Goal: Task Accomplishment & Management: Manage account settings

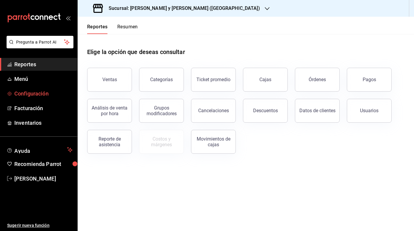
click at [30, 89] on link "Configuración" at bounding box center [38, 93] width 77 height 13
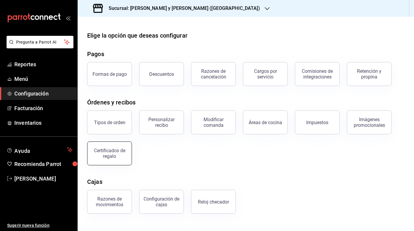
click at [98, 157] on div "Certificados de regalo" at bounding box center [109, 153] width 37 height 11
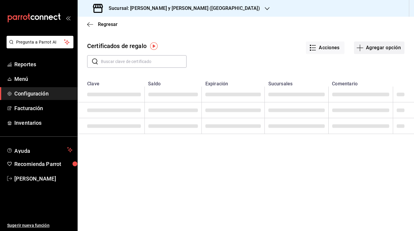
click at [368, 51] on button "Agregar opción" at bounding box center [379, 48] width 50 height 13
type input "$0.00"
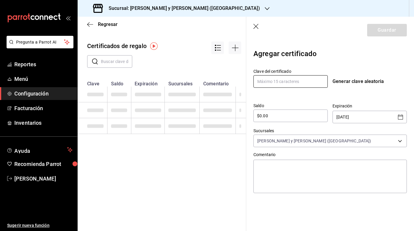
click at [264, 79] on input "text" at bounding box center [291, 81] width 74 height 13
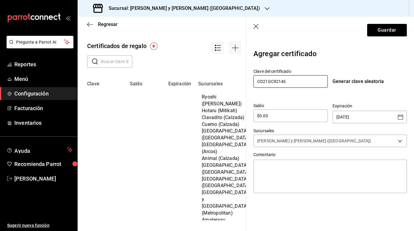
type input "CO21GC92146"
click at [277, 113] on input "$0.00" at bounding box center [291, 115] width 74 height 7
type input "$0"
type input "$200,000"
click at [403, 117] on icon "Open calendar" at bounding box center [400, 116] width 7 height 7
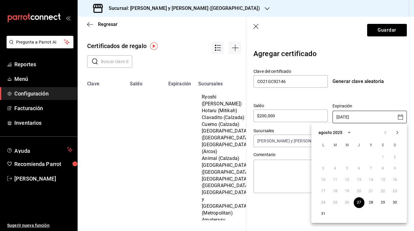
click at [350, 133] on icon "calendar view is open, switch to year view" at bounding box center [349, 132] width 7 height 7
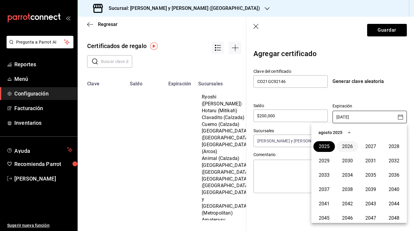
click at [351, 144] on button "2026" at bounding box center [348, 146] width 22 height 11
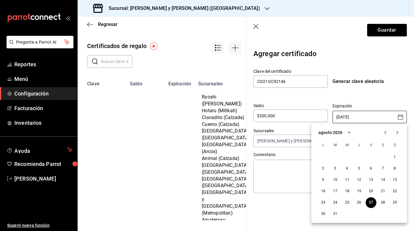
click at [399, 132] on icon "Next month" at bounding box center [397, 132] width 7 height 7
click at [358, 203] on button "30" at bounding box center [359, 202] width 11 height 11
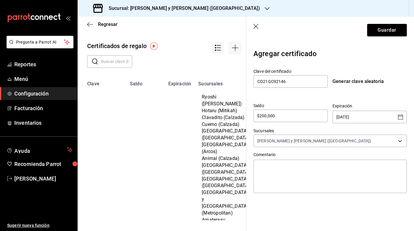
type input "[DATE]"
click at [354, 141] on body "Pregunta a Parrot AI Reportes Menú Configuración Facturación Inventarios Ayuda …" at bounding box center [207, 115] width 414 height 231
click at [262, 163] on input "checkbox" at bounding box center [261, 162] width 5 height 5
checkbox input "true"
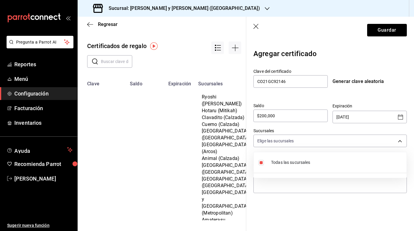
click at [266, 182] on div at bounding box center [207, 115] width 414 height 231
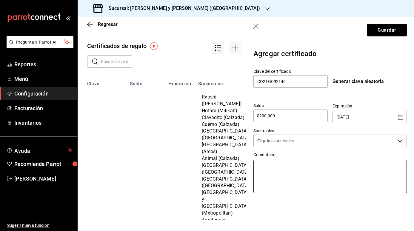
click at [266, 171] on textarea at bounding box center [331, 176] width 154 height 33
type textarea "D"
type textarea "x"
type textarea "DI"
type textarea "x"
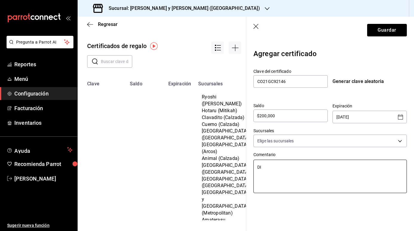
type textarea "DIE"
type textarea "x"
type textarea "[PERSON_NAME]"
type textarea "x"
type textarea "DIEGO"
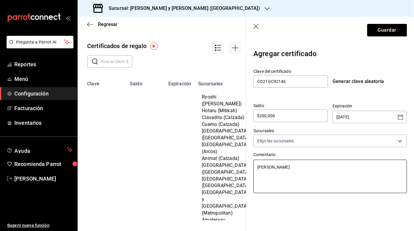
type textarea "x"
type textarea "DIEGO"
type textarea "x"
type textarea "[PERSON_NAME]"
type textarea "x"
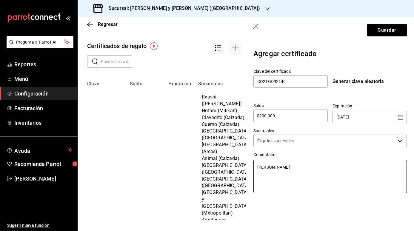
type textarea "[PERSON_NAME]"
type textarea "x"
type textarea "[PERSON_NAME]"
type textarea "x"
type textarea "[PERSON_NAME]"
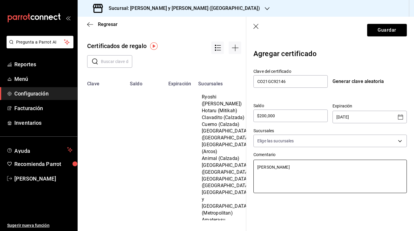
type textarea "x"
type textarea "[PERSON_NAME]"
type textarea "x"
type textarea "[PERSON_NAME]"
type textarea "x"
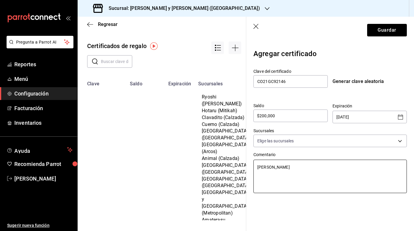
type textarea "[PERSON_NAME]"
type textarea "x"
type textarea "[PERSON_NAME]"
type textarea "x"
type textarea "[PERSON_NAME]"
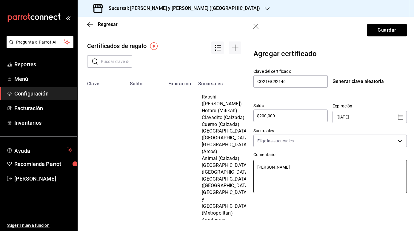
type textarea "x"
type textarea "[PERSON_NAME]"
type textarea "x"
type textarea "[PERSON_NAME] -"
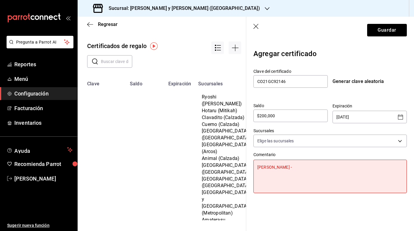
type textarea "x"
type textarea "[PERSON_NAME] -"
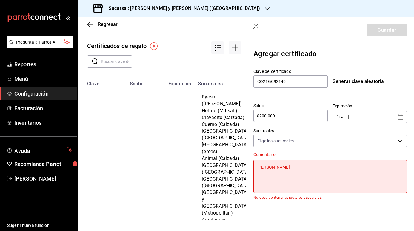
type textarea "x"
type textarea "[PERSON_NAME]"
type textarea "x"
type textarea "[PERSON_NAME] - [GEOGRAPHIC_DATA]"
type textarea "x"
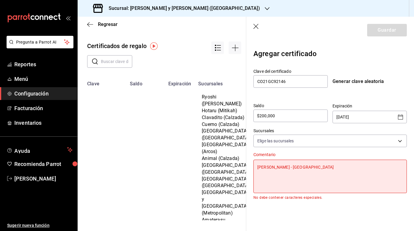
type textarea "[PERSON_NAME] - CAN"
type textarea "x"
type textarea "[PERSON_NAME] - [GEOGRAPHIC_DATA]"
type textarea "x"
type textarea "[PERSON_NAME]"
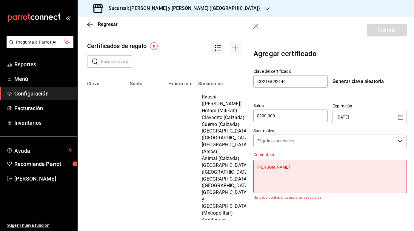
type textarea "x"
type textarea "[PERSON_NAME] -"
type textarea "x"
type textarea "[PERSON_NAME] -"
type textarea "x"
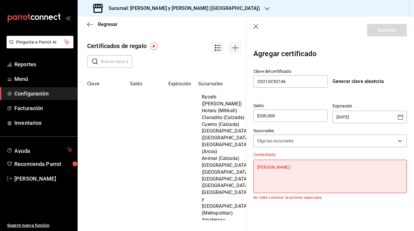
type textarea "[PERSON_NAME]"
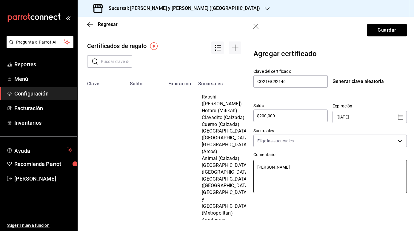
type textarea "x"
type textarea "[PERSON_NAME]"
type textarea "x"
type textarea "[PERSON_NAME] CA"
type textarea "x"
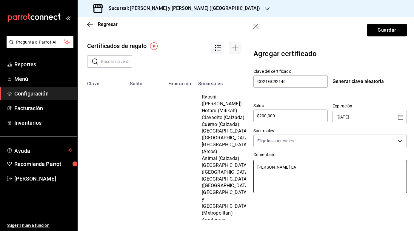
type textarea "[PERSON_NAME] CAN"
type textarea "x"
type textarea "[PERSON_NAME] CANC"
type textarea "x"
type textarea "[PERSON_NAME]"
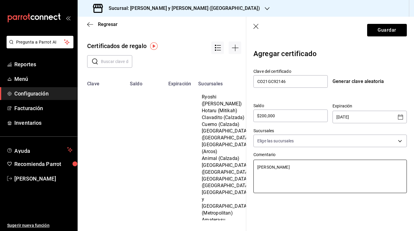
type textarea "x"
type textarea "[PERSON_NAME]"
type textarea "x"
type textarea "[PERSON_NAME]"
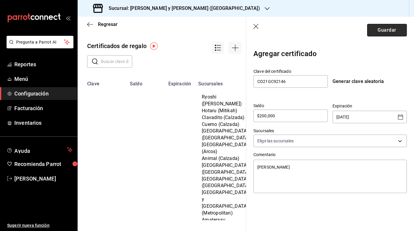
click at [378, 32] on button "Guardar" at bounding box center [387, 30] width 40 height 13
type textarea "x"
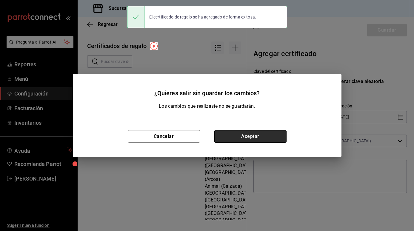
click at [266, 134] on button "Aceptar" at bounding box center [250, 136] width 72 height 13
